Goal: Task Accomplishment & Management: Use online tool/utility

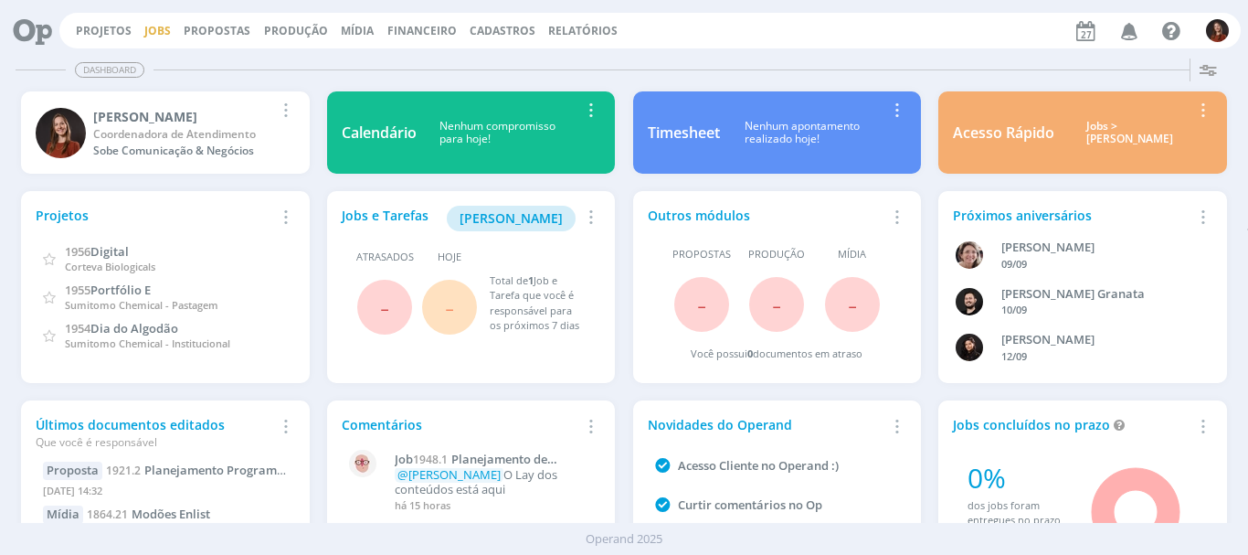
click at [150, 33] on link "Jobs" at bounding box center [157, 31] width 27 height 16
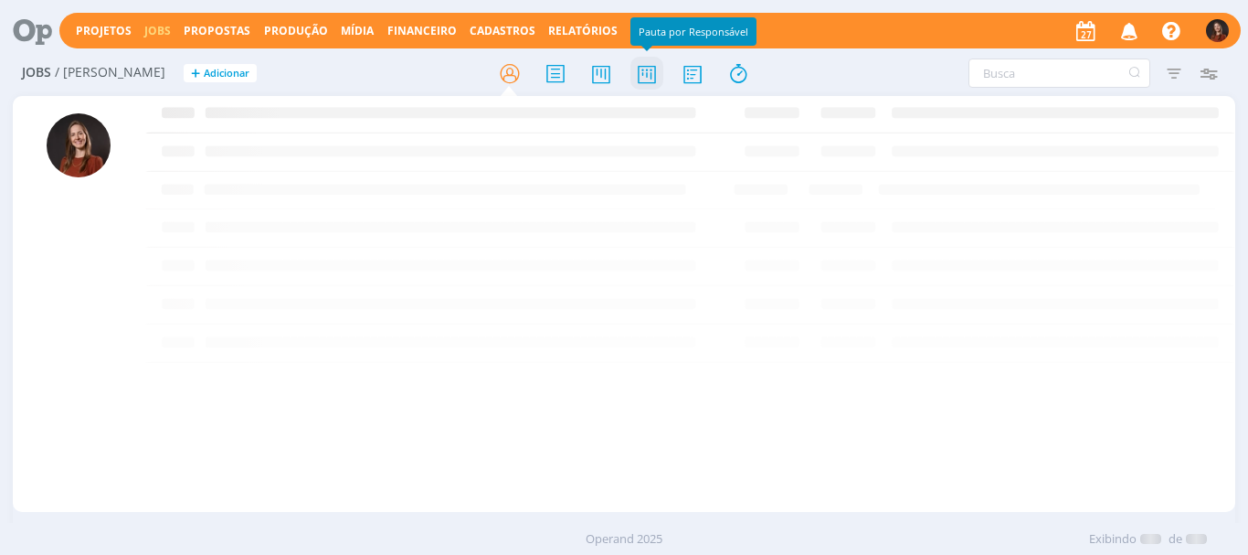
click at [648, 81] on icon at bounding box center [647, 74] width 33 height 36
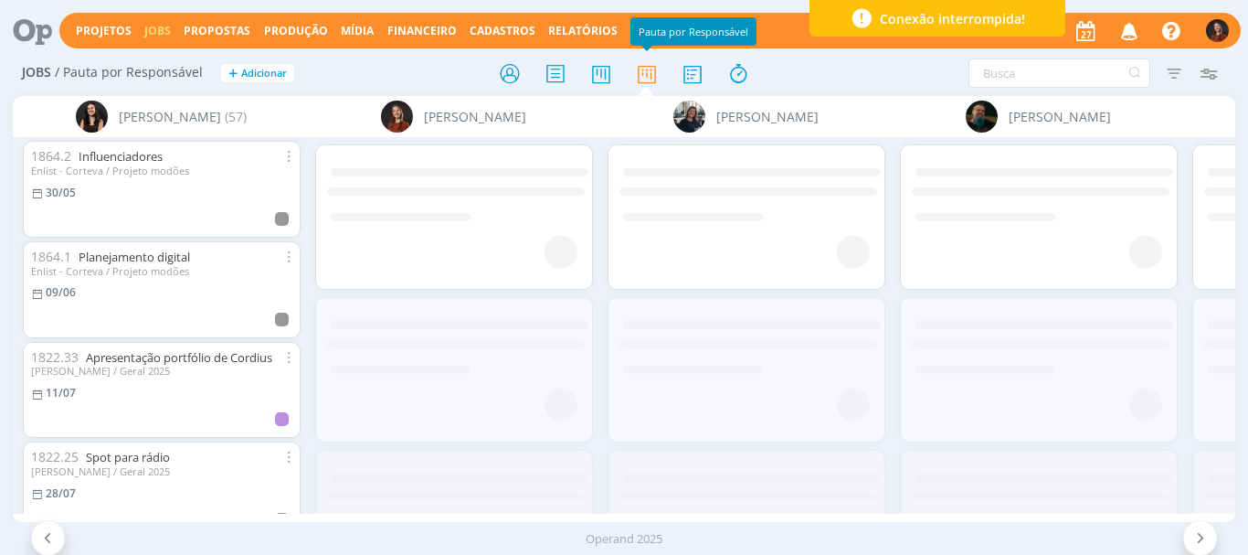
scroll to position [0, 1762]
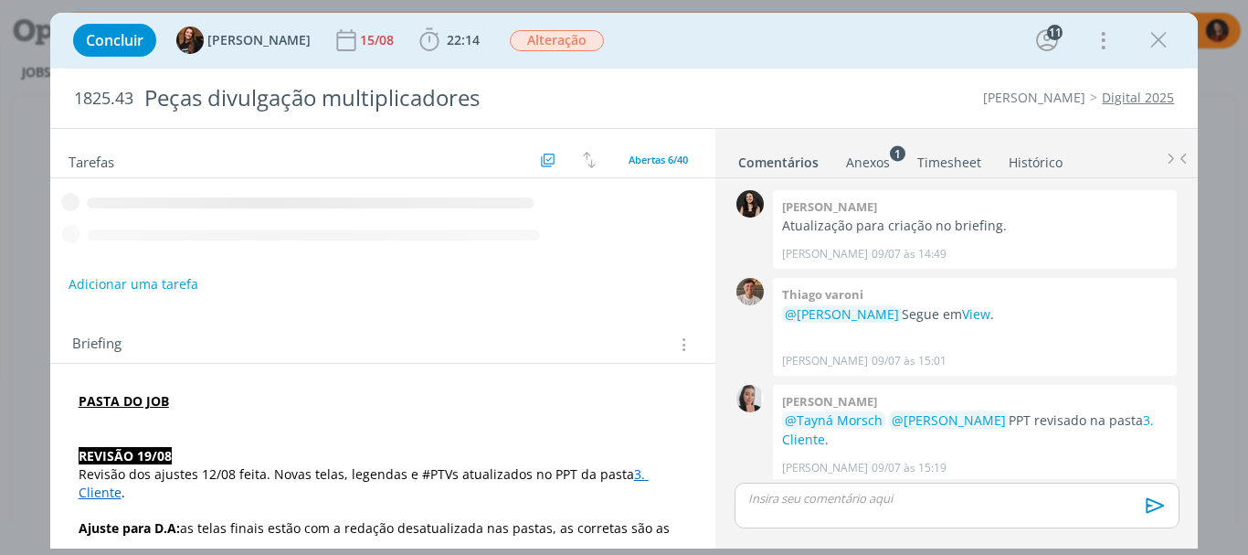
scroll to position [2193, 0]
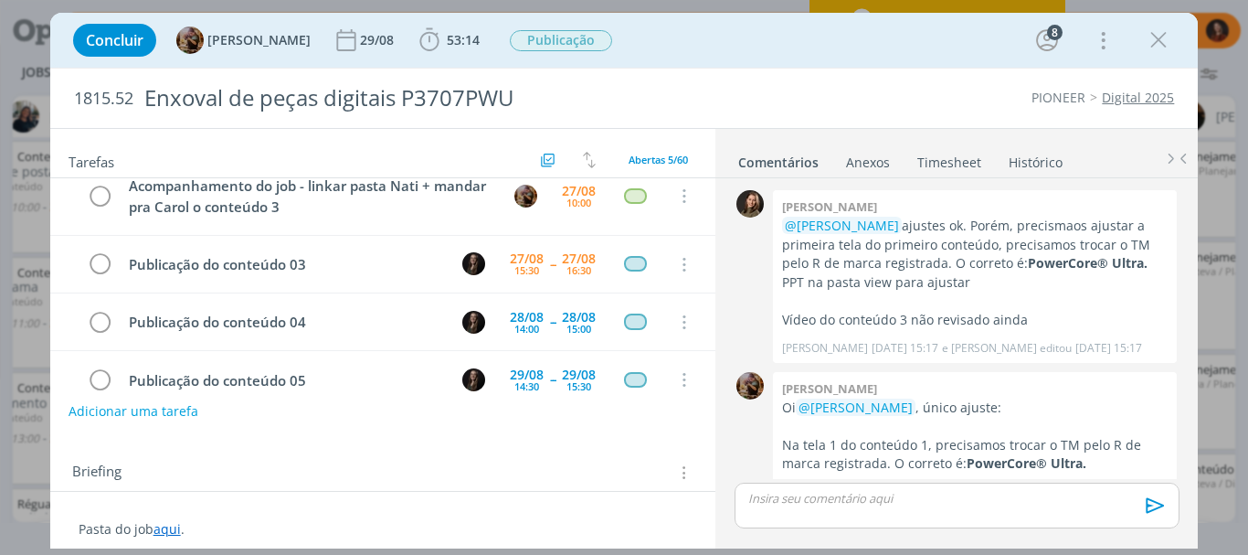
scroll to position [2325, 0]
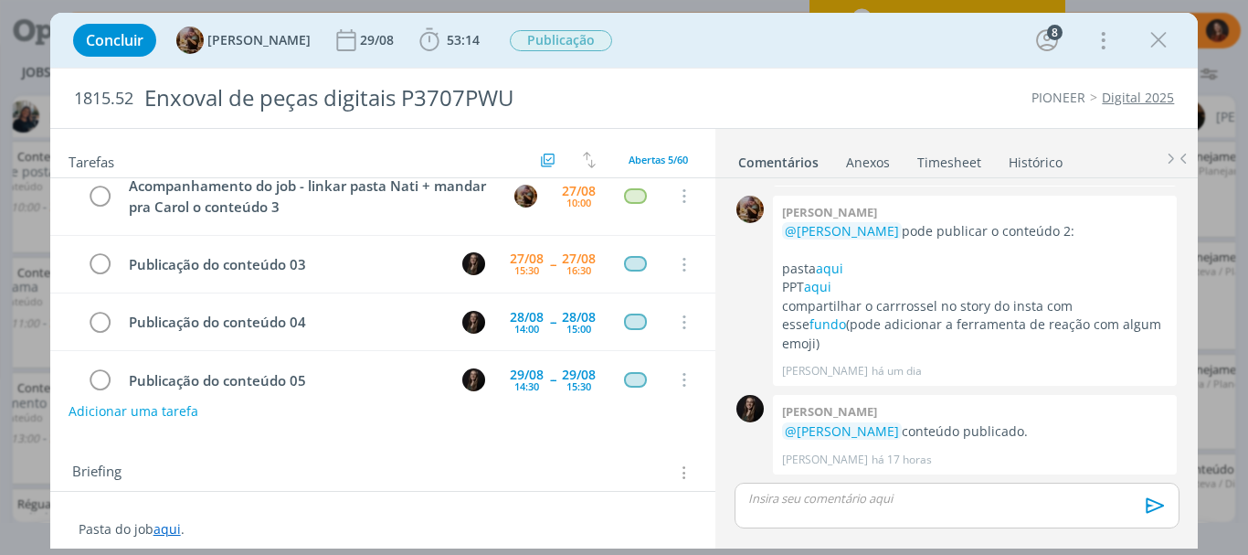
click at [1167, 45] on icon "dialog" at bounding box center [1158, 40] width 27 height 27
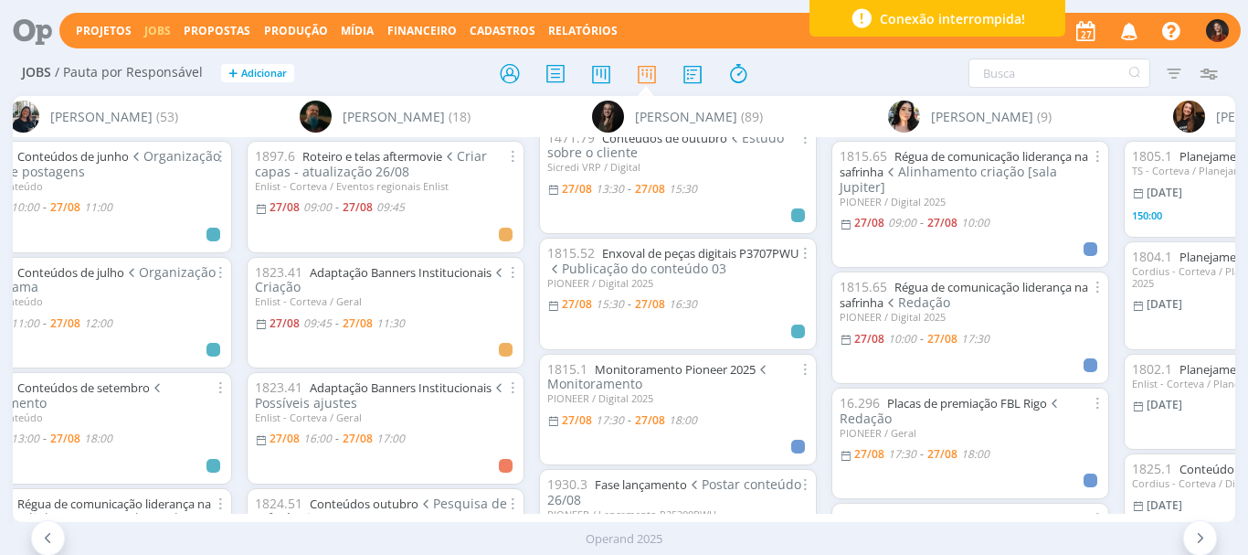
click at [645, 260] on span "Publicação do conteúdo 03" at bounding box center [637, 268] width 180 height 17
click at [642, 249] on link "Enxoval de peças digitais P3707PWU" at bounding box center [700, 253] width 196 height 16
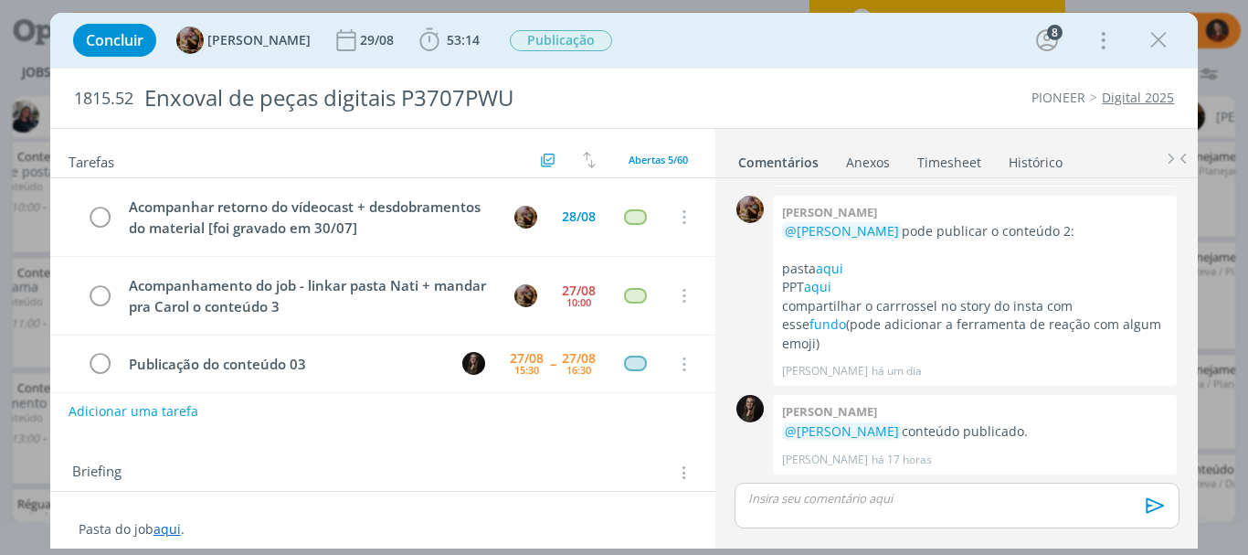
scroll to position [100, 0]
